Goal: Task Accomplishment & Management: Manage account settings

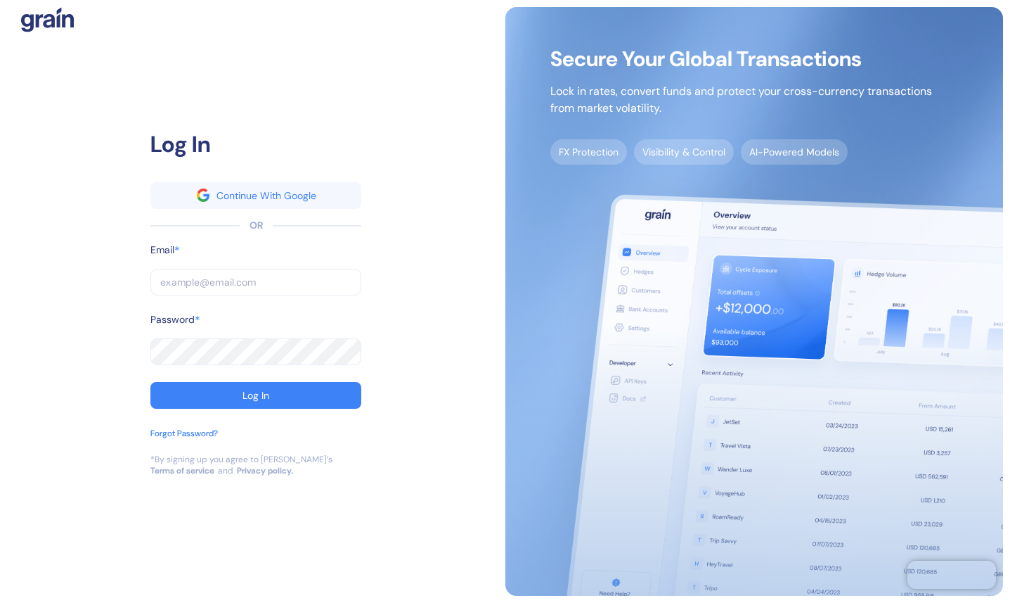
click at [292, 288] on input "text" at bounding box center [255, 282] width 211 height 27
type input "avni@dollycard.com"
click at [150, 382] on button "Log In" at bounding box center [255, 395] width 211 height 27
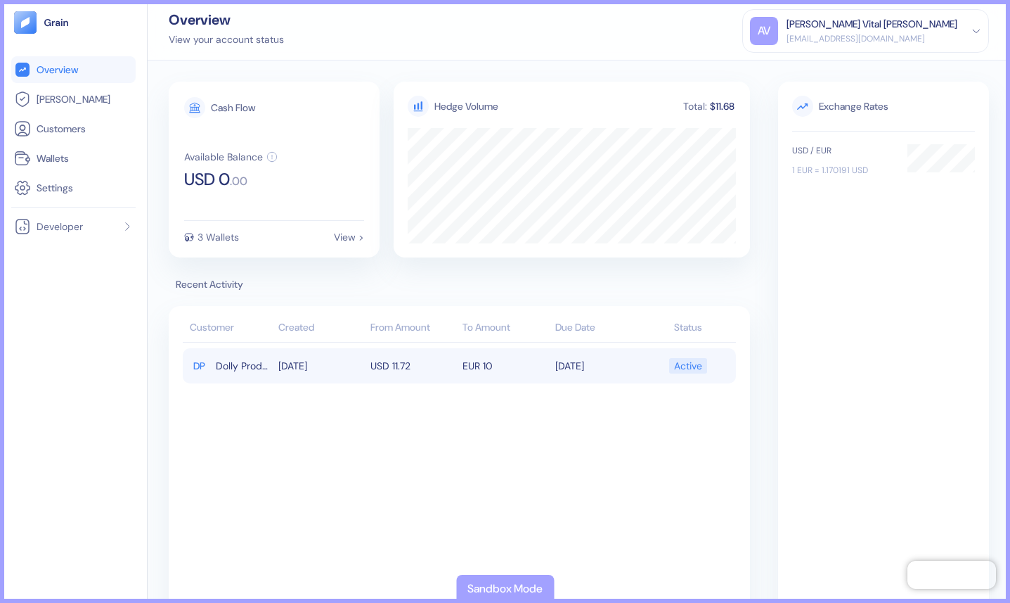
click at [446, 366] on td "USD 11.72" at bounding box center [413, 365] width 92 height 35
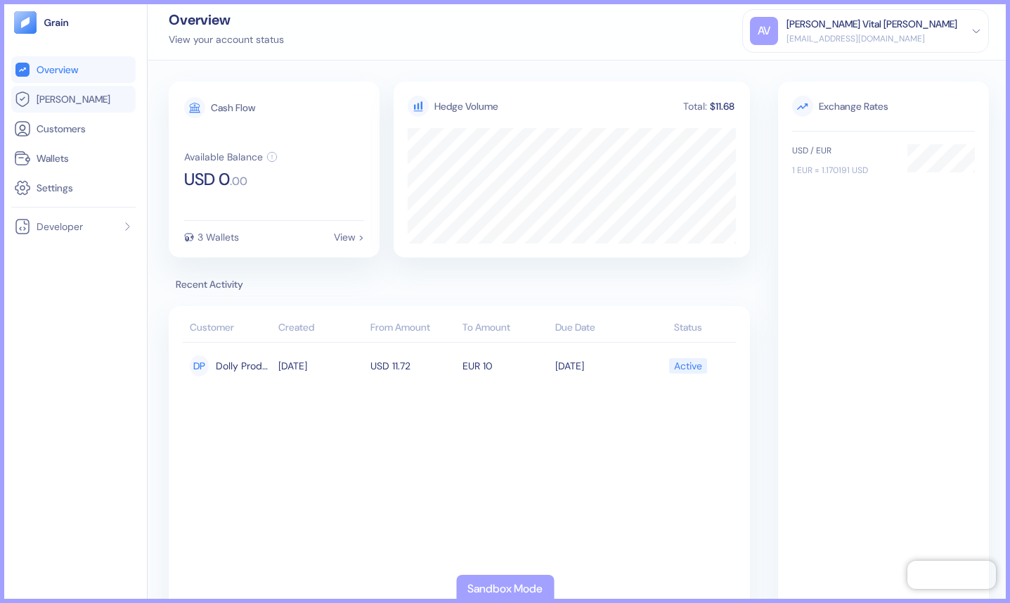
click at [65, 110] on li "Hedges" at bounding box center [73, 99] width 124 height 27
click at [63, 103] on span "Hedges" at bounding box center [74, 99] width 74 height 14
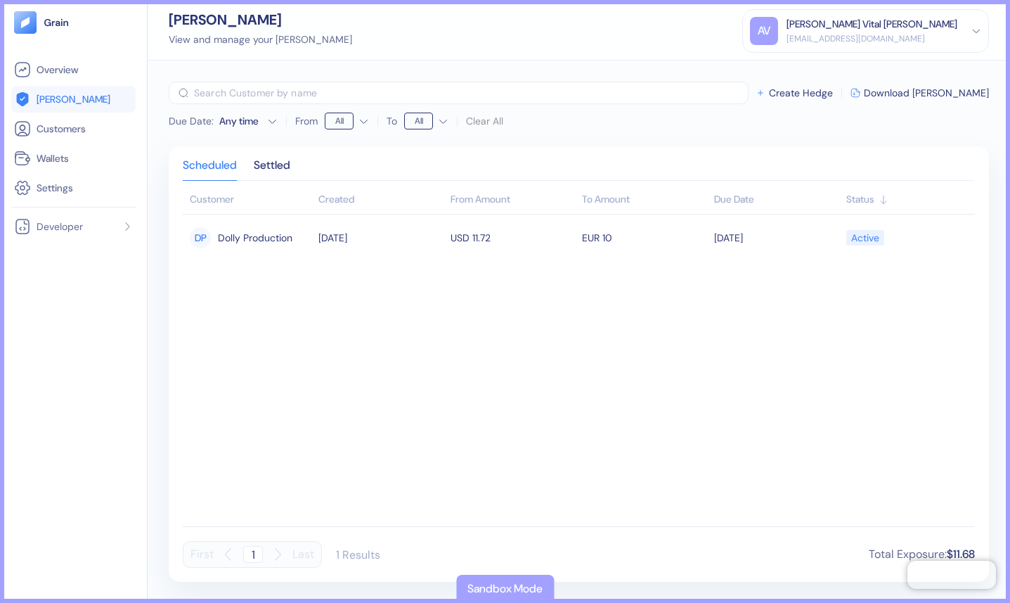
click at [527, 586] on div "Sandbox Mode" at bounding box center [505, 588] width 75 height 17
click at [50, 70] on span "Overview" at bounding box center [57, 70] width 41 height 14
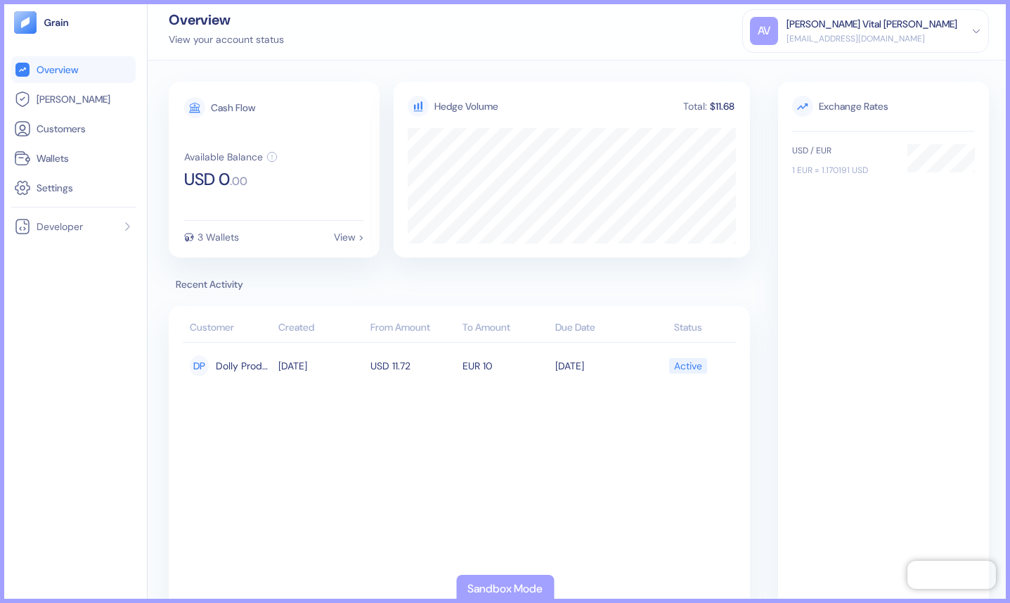
click at [924, 22] on div "Avni Vital Ahuja" at bounding box center [872, 24] width 171 height 15
click at [925, 22] on div "Avni Vital Ahuja" at bounding box center [872, 24] width 171 height 15
click at [78, 227] on span "Developer" at bounding box center [60, 226] width 46 height 14
click at [55, 198] on li "Settings" at bounding box center [73, 187] width 124 height 27
click at [55, 188] on span "Settings" at bounding box center [55, 188] width 37 height 14
